Goal: Task Accomplishment & Management: Manage account settings

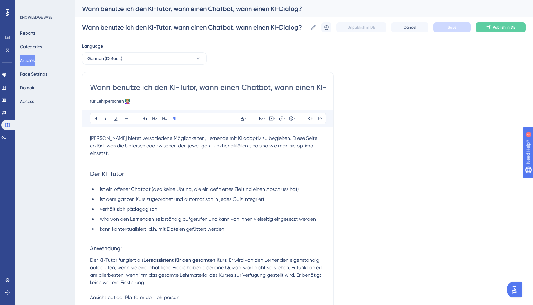
click at [337, 26] on div "Unpublish in DE Cancel Save Publish in DE" at bounding box center [423, 27] width 204 height 10
click at [329, 26] on icon at bounding box center [326, 27] width 6 height 6
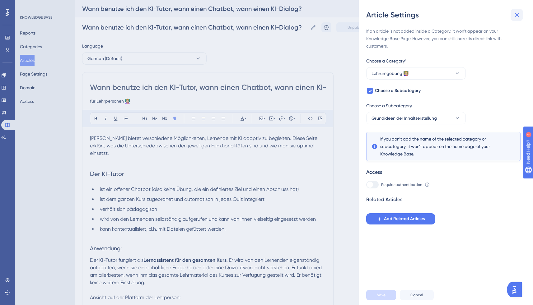
drag, startPoint x: 523, startPoint y: 12, endPoint x: 518, endPoint y: 13, distance: 5.4
click at [523, 12] on div "Article Settings" at bounding box center [445, 15] width 159 height 10
click at [518, 13] on icon at bounding box center [516, 14] width 7 height 7
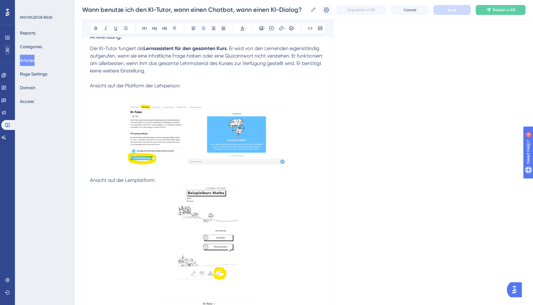
scroll to position [204, 0]
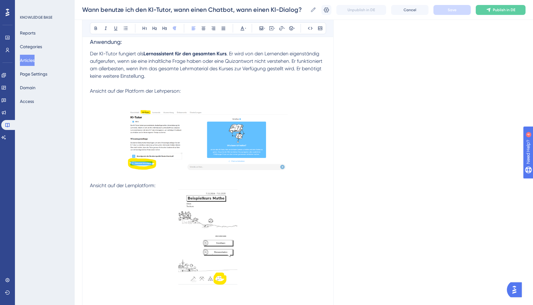
click at [138, 88] on span "Ansicht auf der Platform der Lehrperson:" at bounding box center [135, 91] width 91 height 6
click at [0, 0] on lt-span "Plattform" at bounding box center [0, 0] width 0 height 0
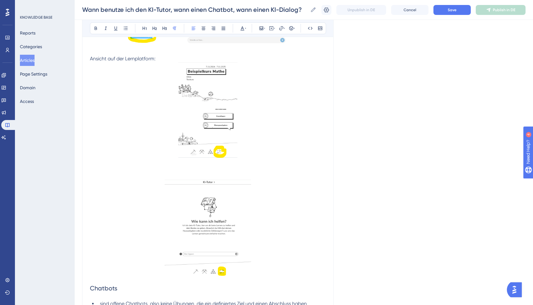
click at [148, 55] on p "Ansicht auf der Lernplatform:" at bounding box center [208, 58] width 236 height 7
click at [0, 0] on lt-span "Lernplattform" at bounding box center [0, 0] width 0 height 0
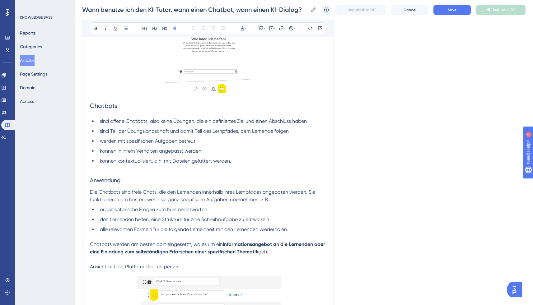
scroll to position [517, 0]
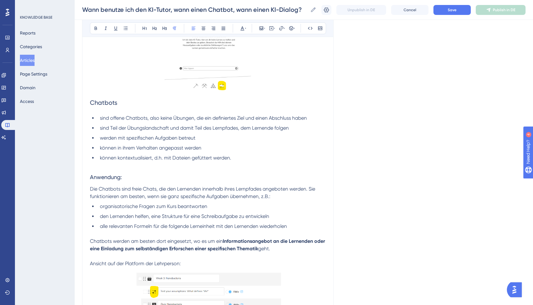
click at [174, 213] on span "den Lernenden helfen, eine Strukture für eine Schreibaufgabe zu entwickeln" at bounding box center [184, 216] width 169 height 6
click at [0, 0] on lt-span "Struktur" at bounding box center [0, 0] width 0 height 0
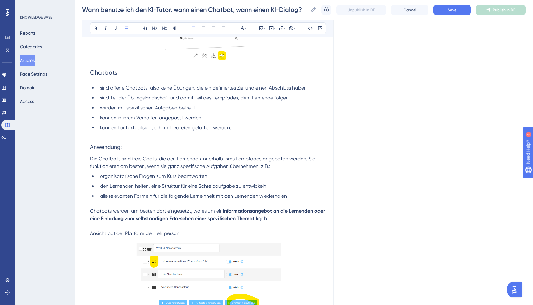
click at [141, 230] on span "Ansicht auf der Platform der Lehrperson:" at bounding box center [135, 233] width 91 height 6
click at [0, 0] on lt-span "Plattform" at bounding box center [0, 0] width 0 height 0
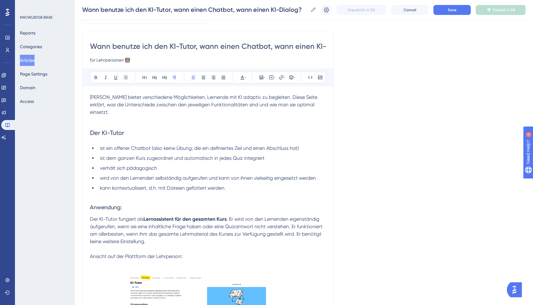
scroll to position [38, 0]
click at [449, 10] on button "Save" at bounding box center [451, 10] width 37 height 10
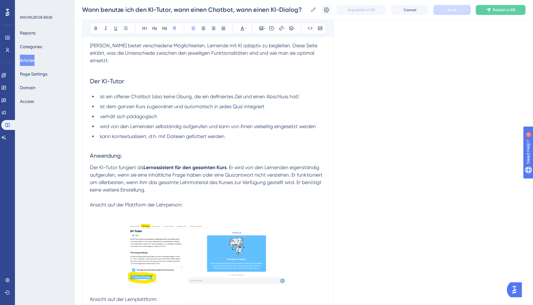
scroll to position [0, 0]
